Goal: Find specific page/section: Find specific page/section

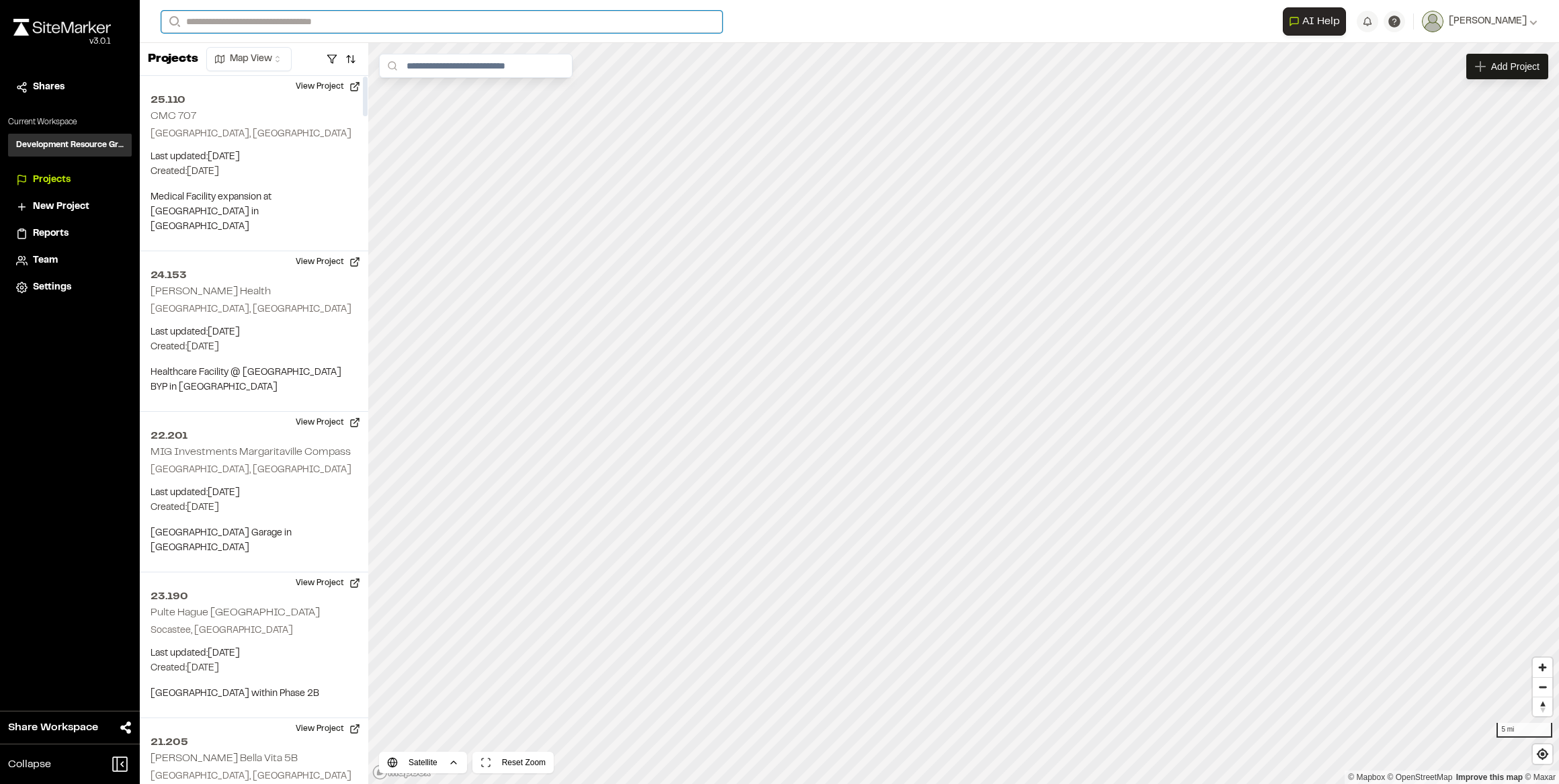
click at [215, 27] on input "Search" at bounding box center [442, 22] width 561 height 22
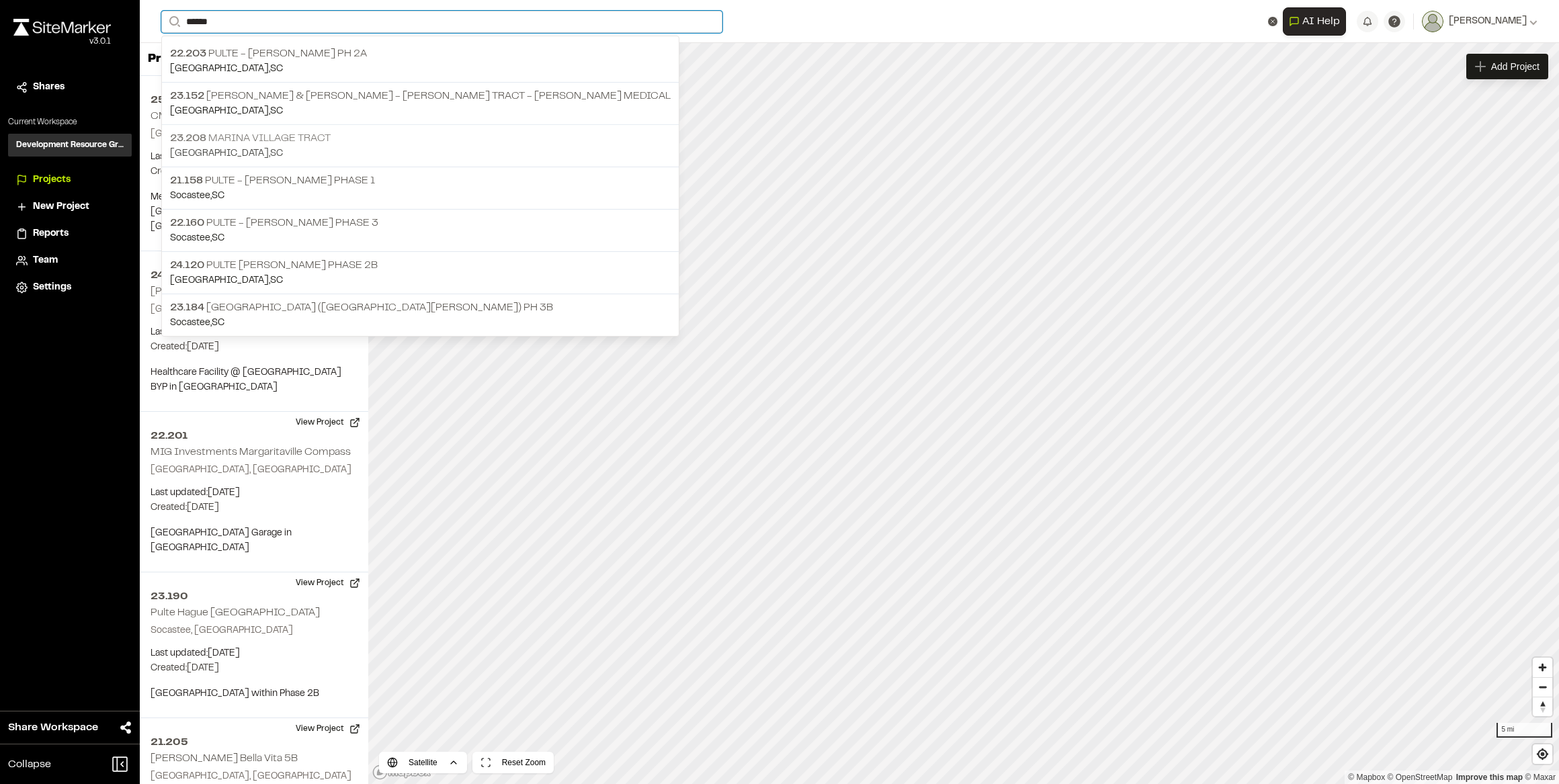
type input "******"
click at [276, 139] on p "23.208 [GEOGRAPHIC_DATA]" at bounding box center [420, 138] width 501 height 16
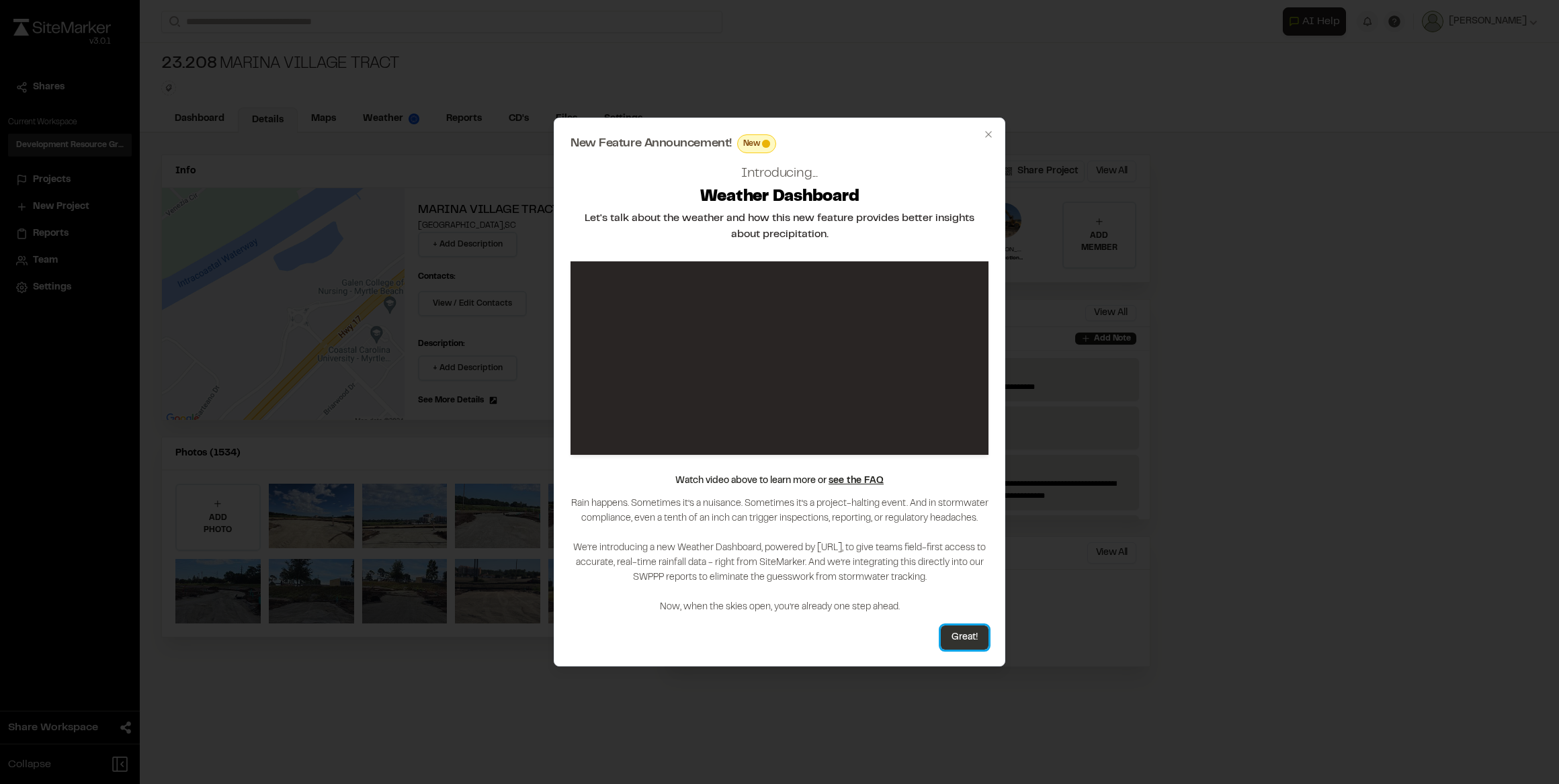
click at [967, 631] on button "Great!" at bounding box center [964, 637] width 48 height 24
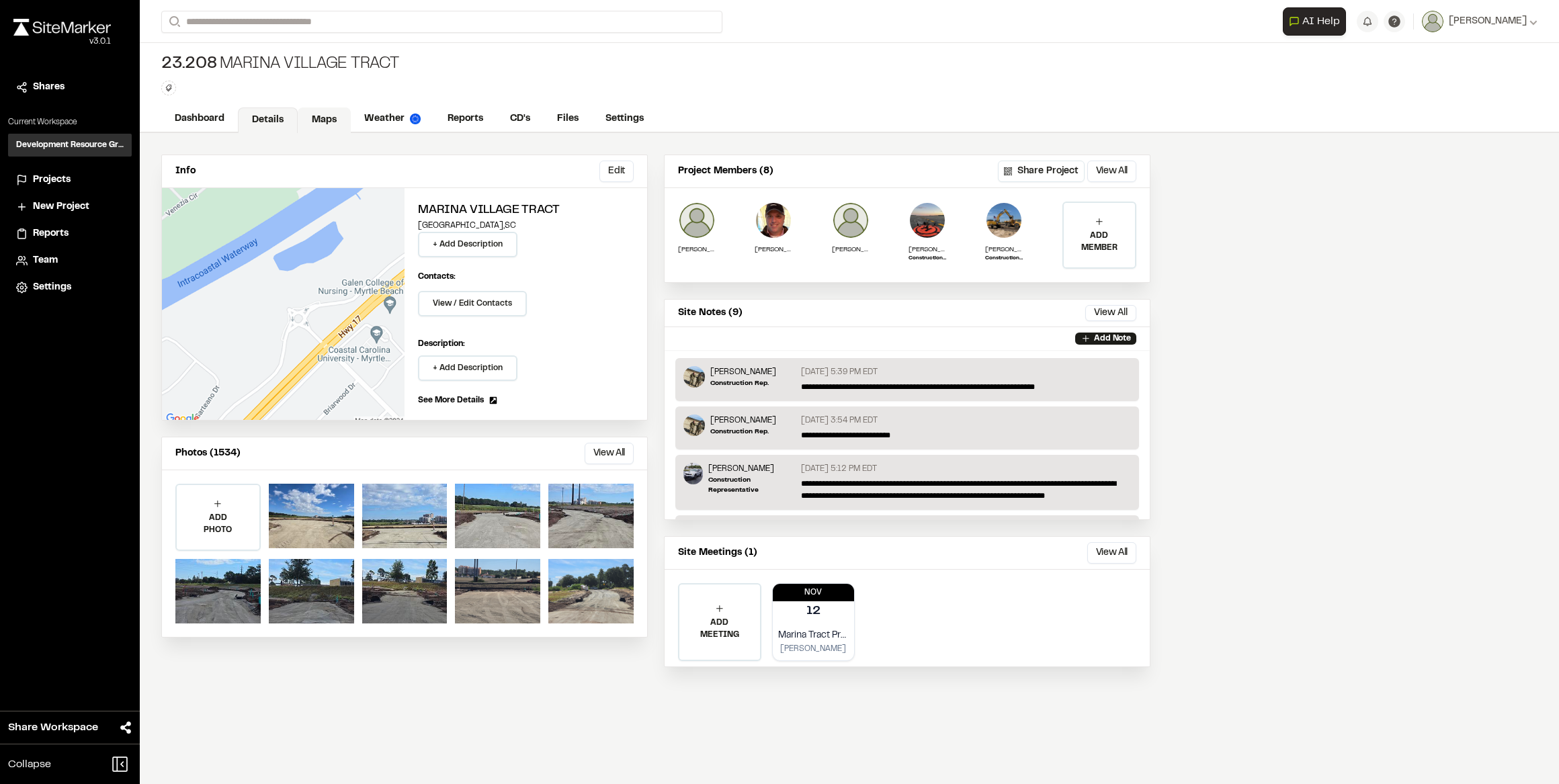
click at [322, 118] on link "Maps" at bounding box center [324, 120] width 53 height 26
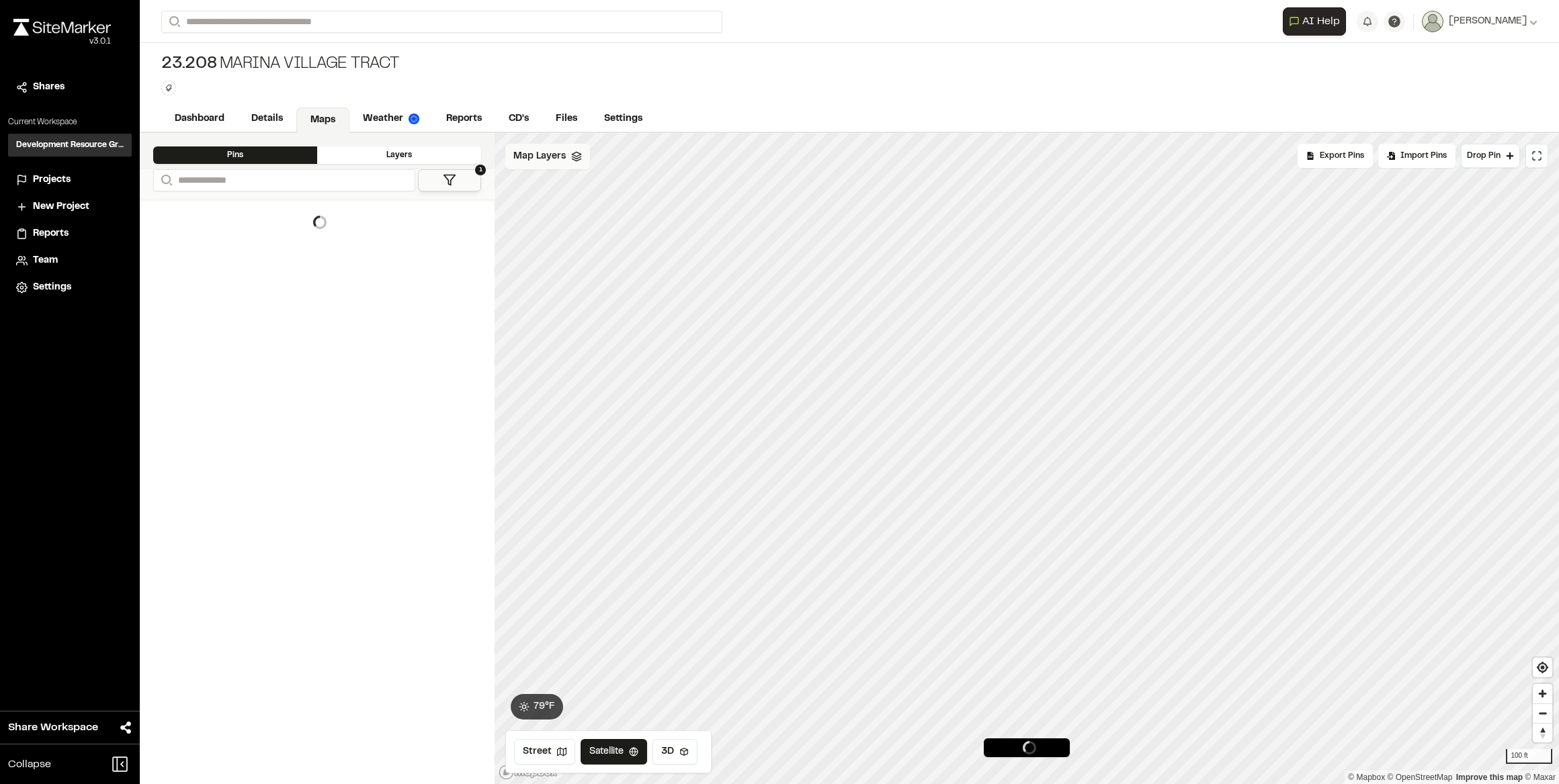
click at [581, 157] on div "Map Layers" at bounding box center [547, 156] width 85 height 26
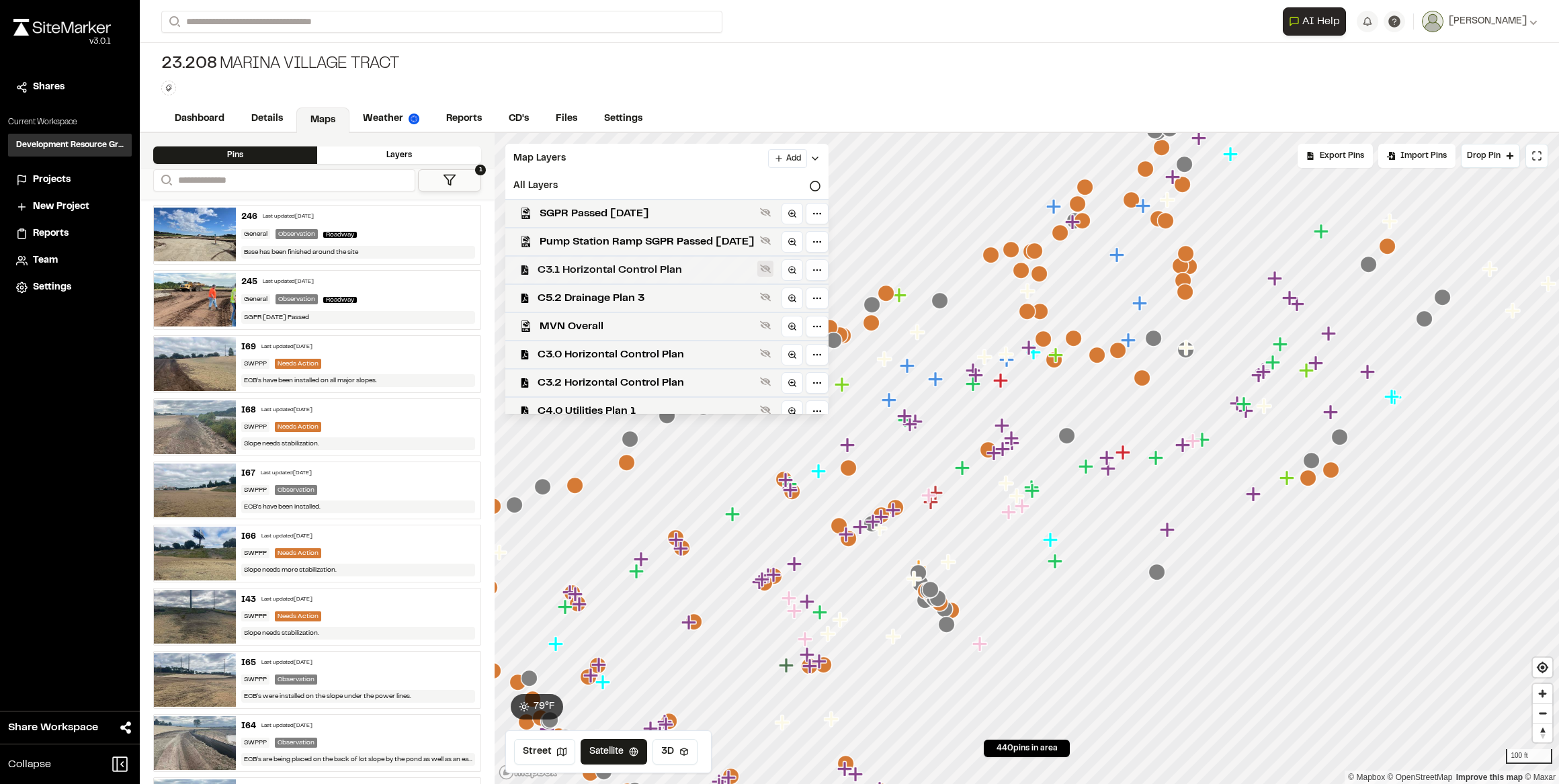
click at [771, 270] on icon at bounding box center [765, 269] width 11 height 9
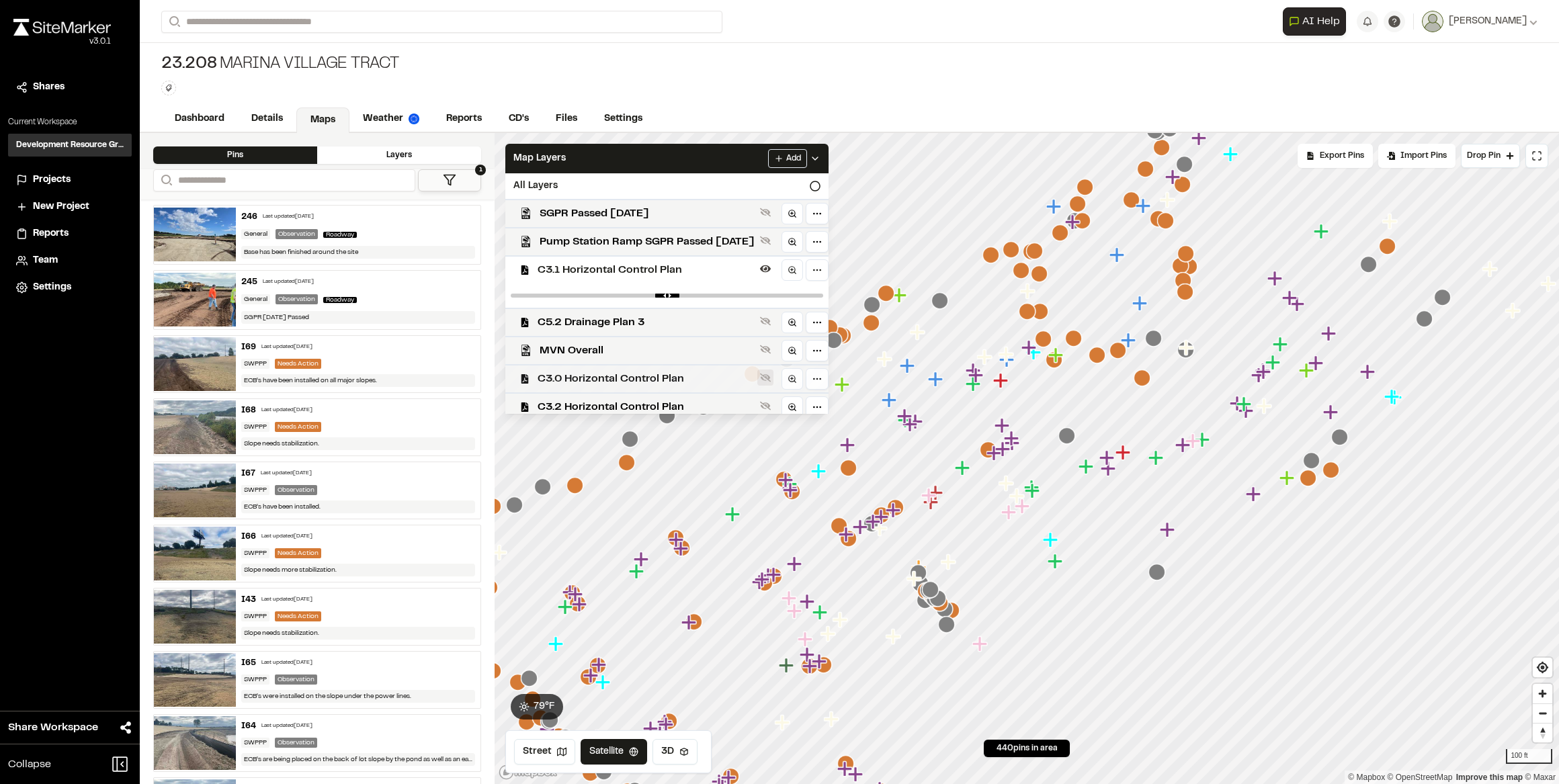
click at [773, 383] on button at bounding box center [765, 378] width 16 height 16
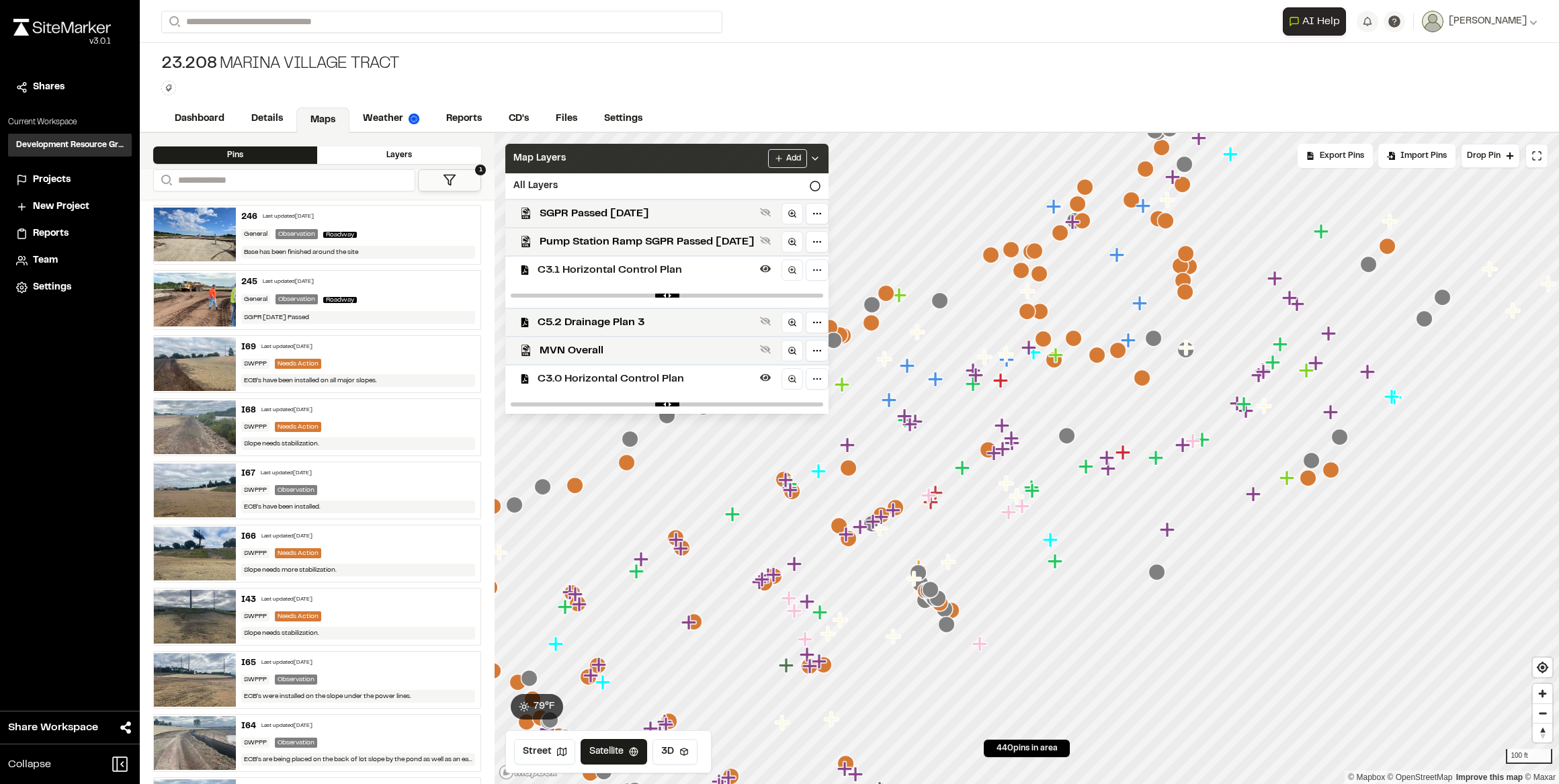
click at [821, 160] on icon at bounding box center [815, 159] width 11 height 11
